Goal: Check status: Check status

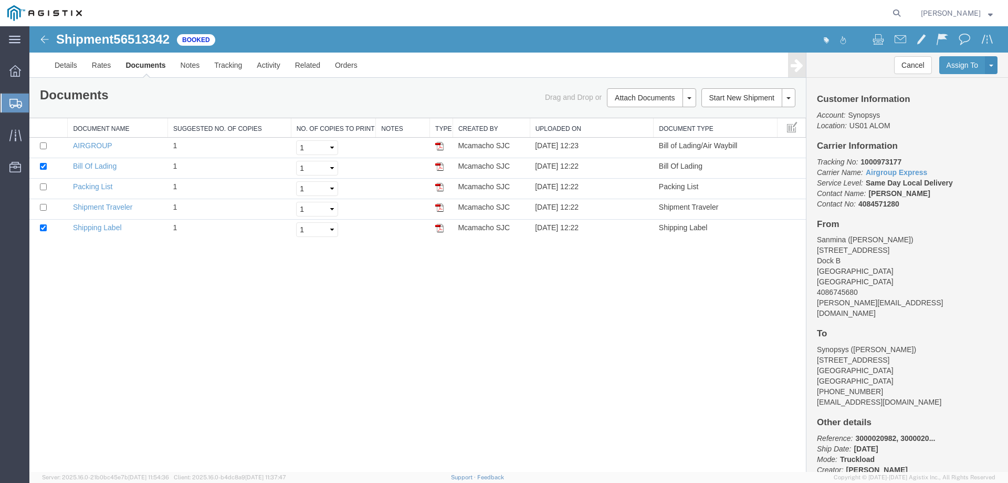
click at [17, 103] on icon at bounding box center [15, 103] width 13 height 9
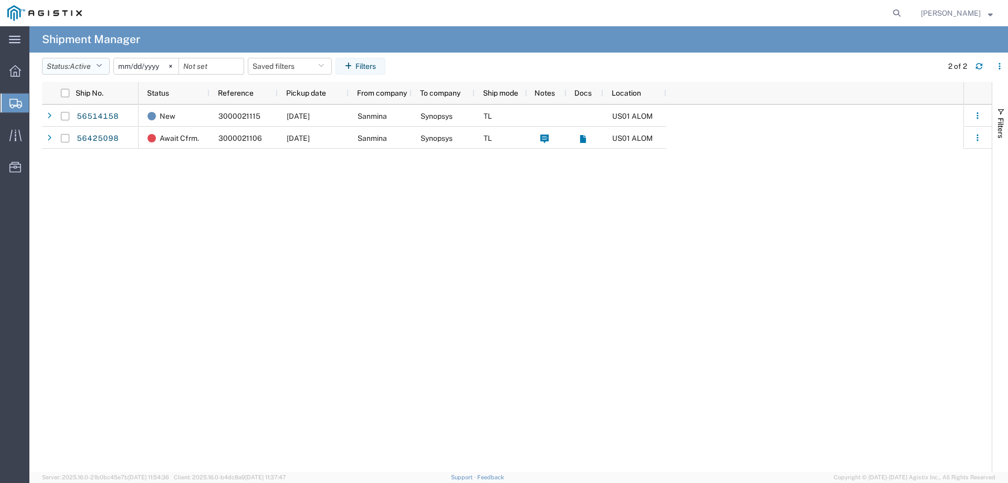
click at [72, 71] on button "Status: Active" at bounding box center [76, 66] width 68 height 17
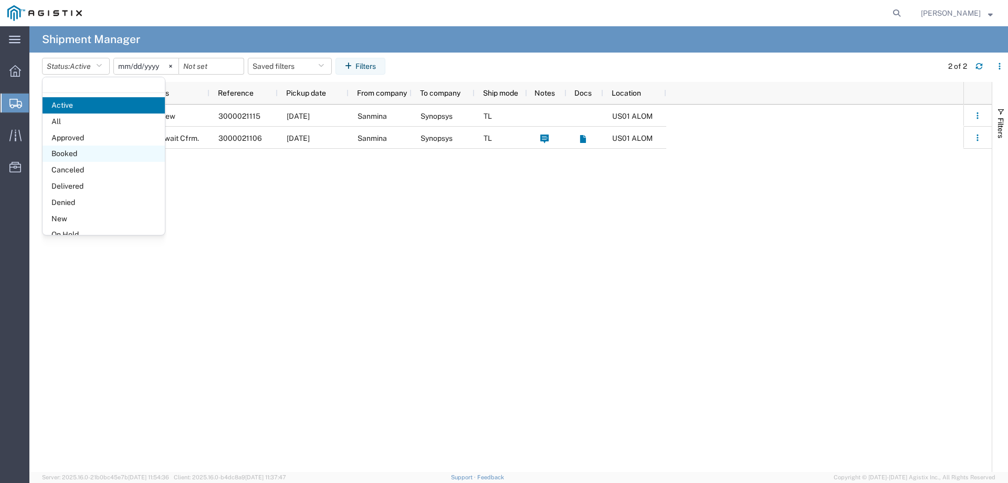
click at [83, 158] on span "Booked" at bounding box center [104, 153] width 122 height 16
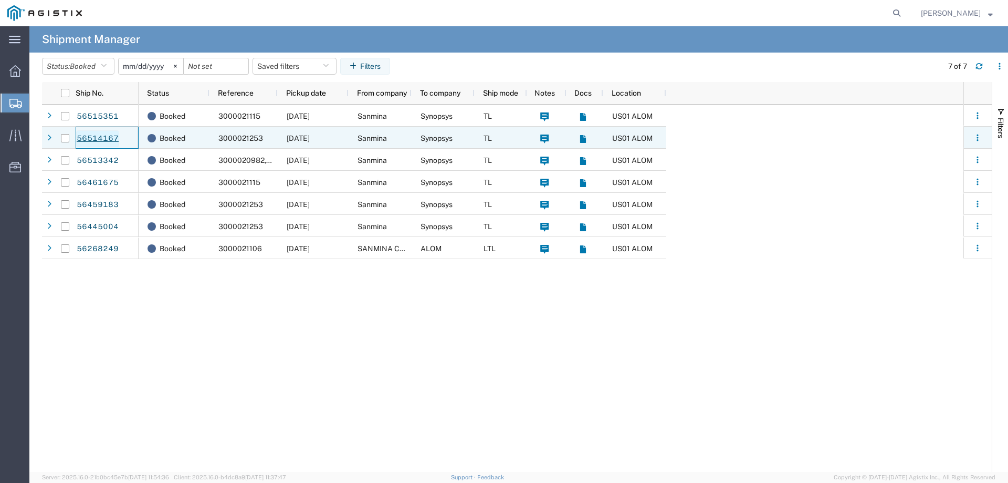
click at [106, 138] on link "56514167" at bounding box center [97, 138] width 43 height 17
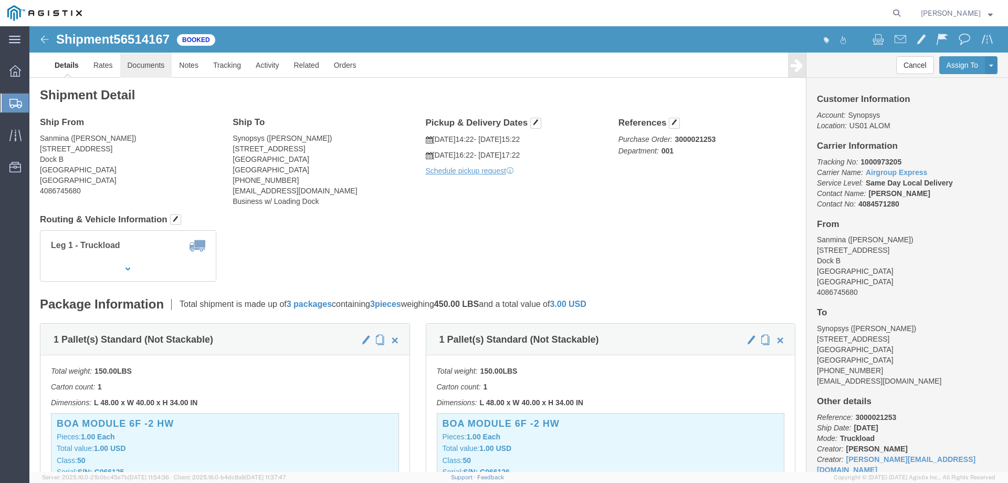
click link "Documents"
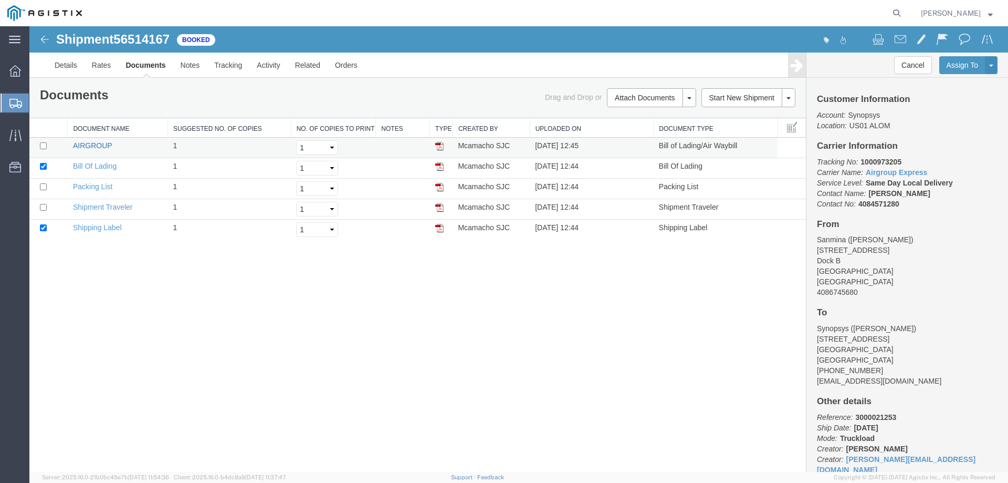
click at [95, 146] on link "AIRGROUP" at bounding box center [92, 145] width 39 height 8
